Goal: Navigation & Orientation: Find specific page/section

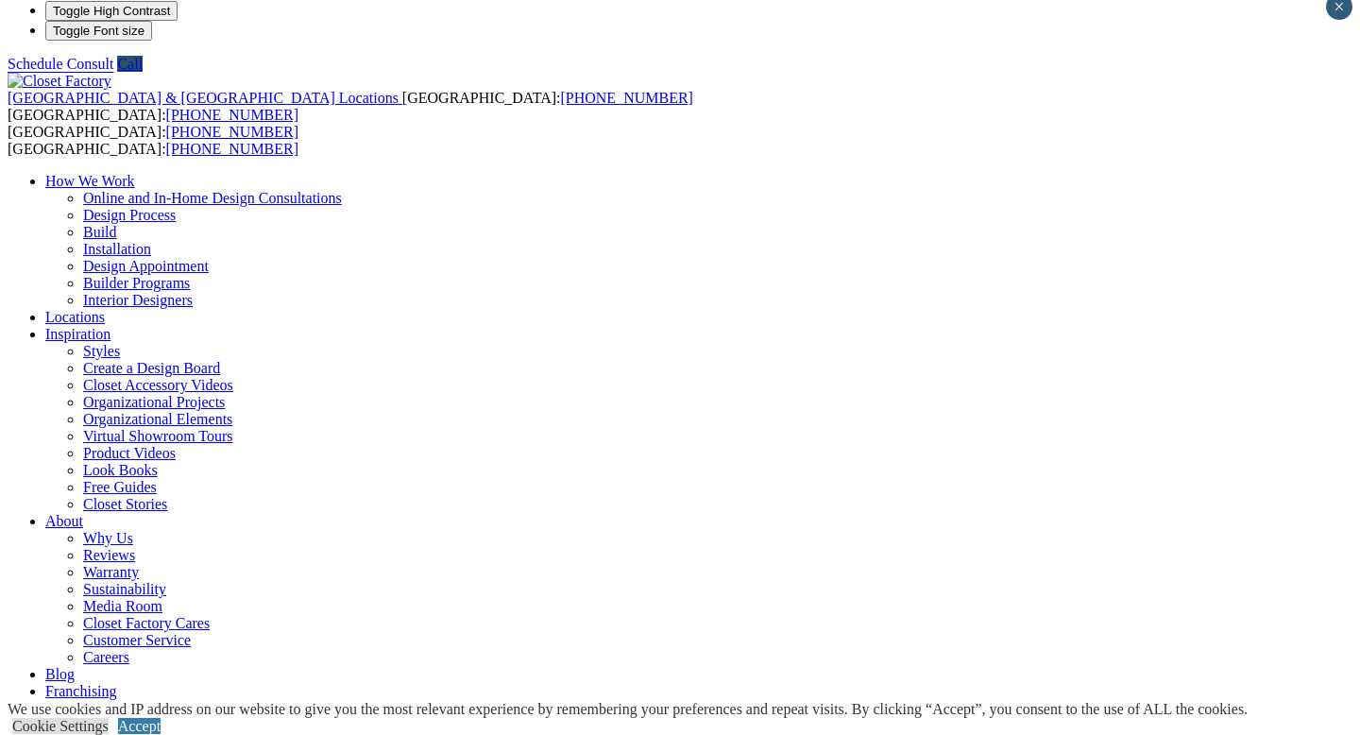
scroll to position [26, 0]
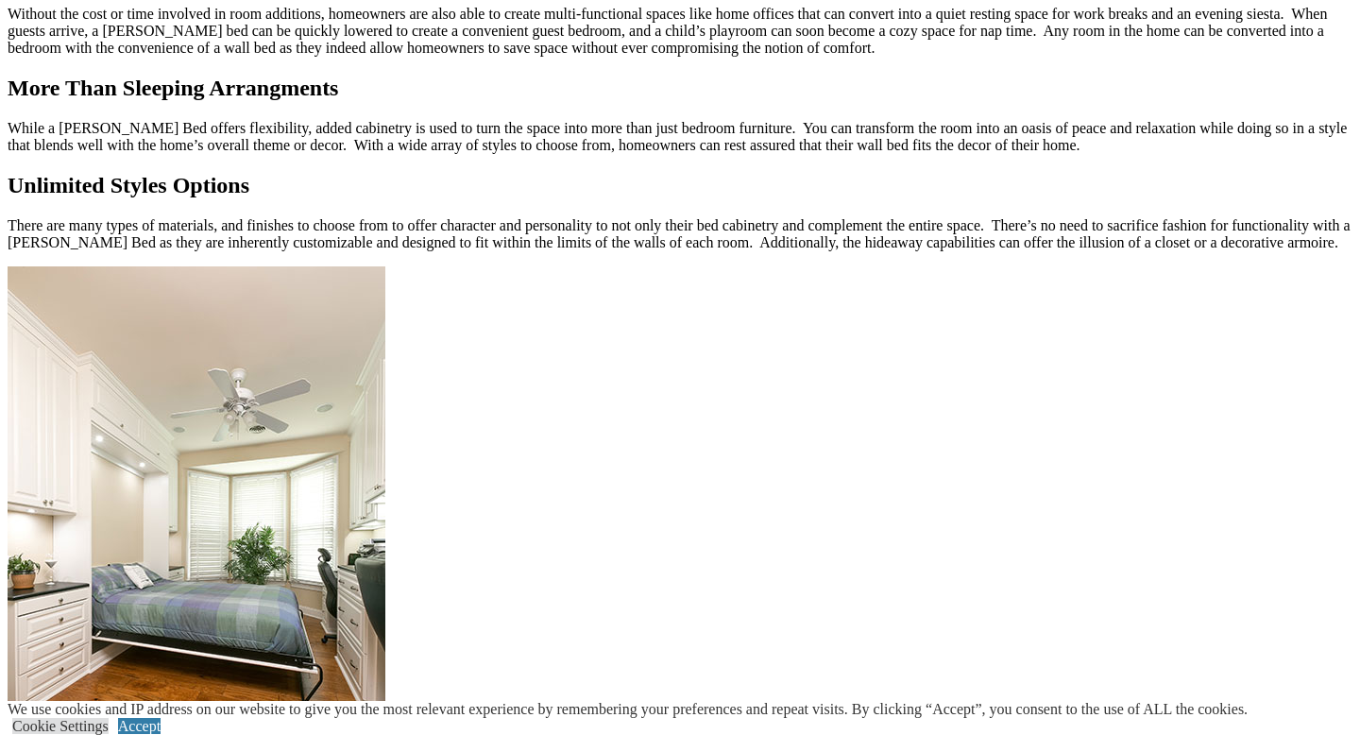
scroll to position [2130, 0]
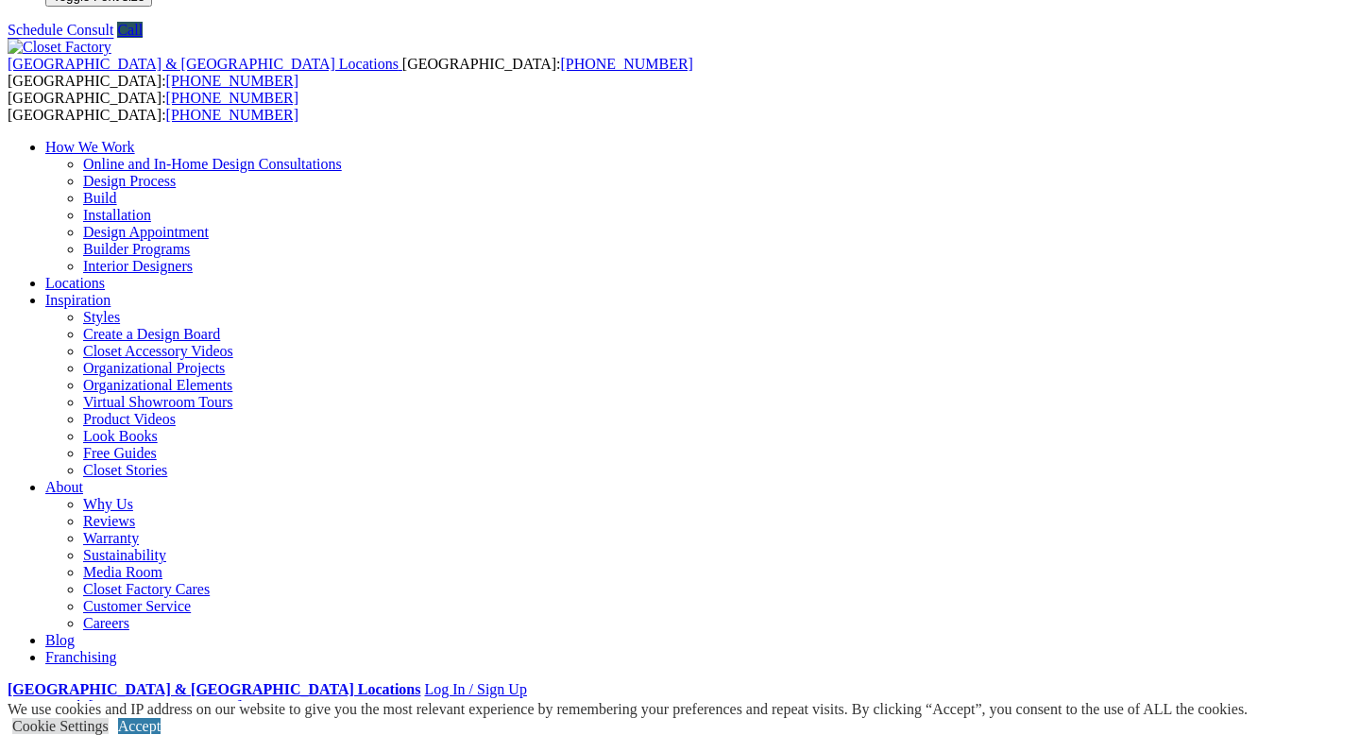
scroll to position [0, 0]
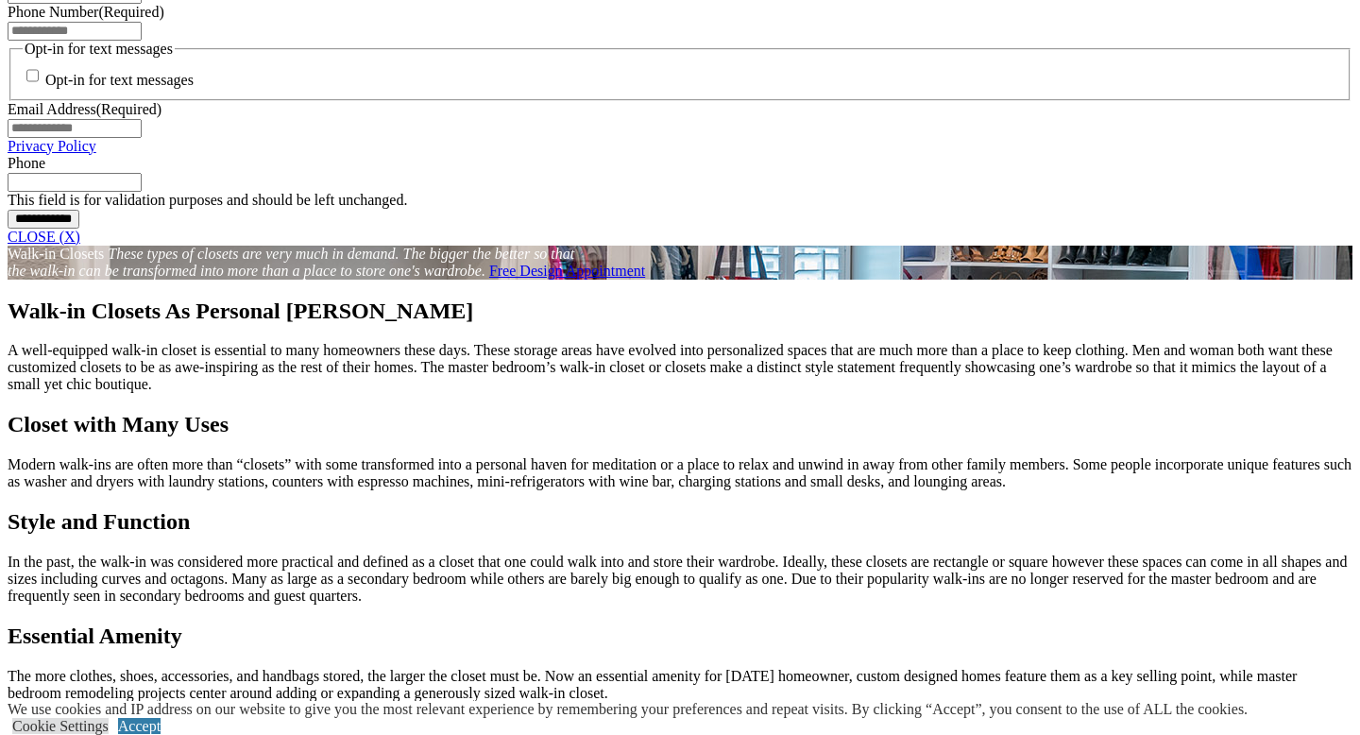
scroll to position [1489, 0]
